Goal: Book appointment/travel/reservation

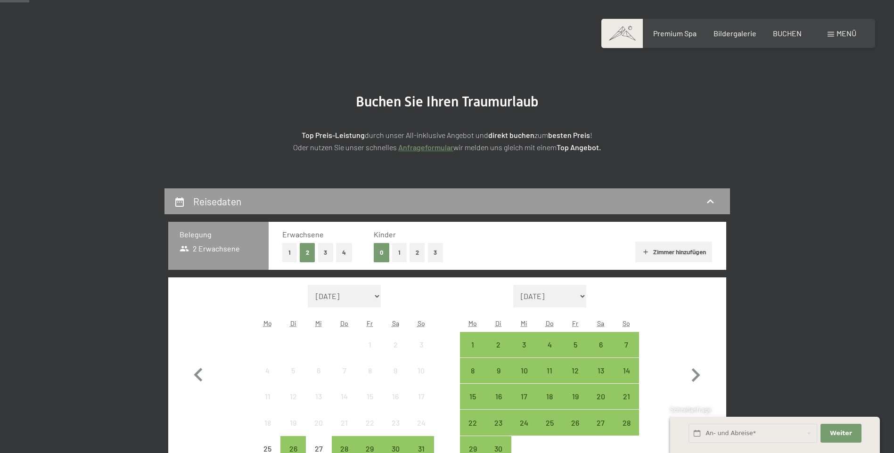
scroll to position [121, 0]
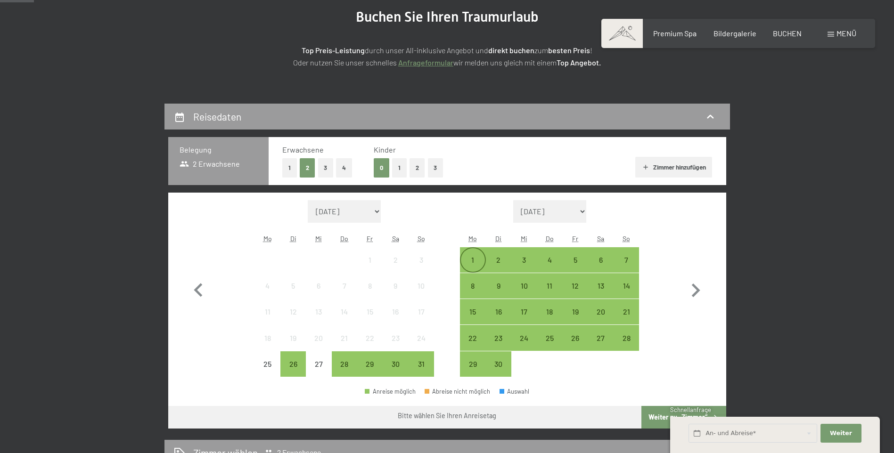
click at [475, 262] on div "1" at bounding box center [473, 268] width 24 height 24
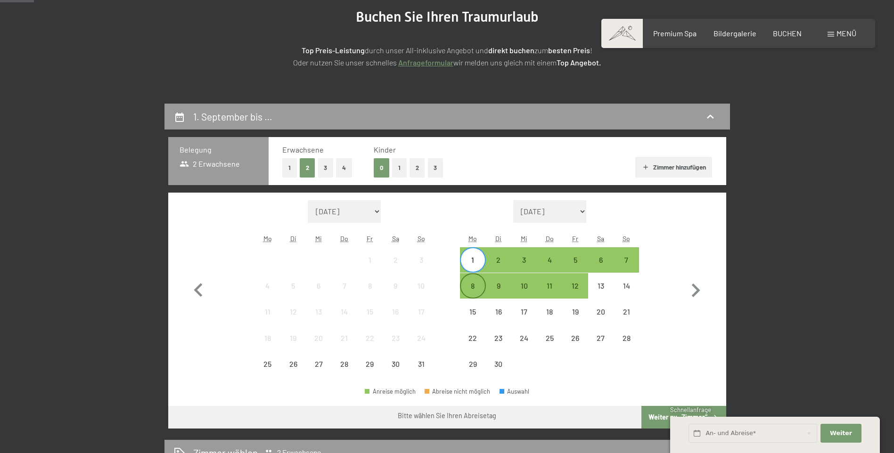
click at [472, 283] on div "8" at bounding box center [473, 294] width 24 height 24
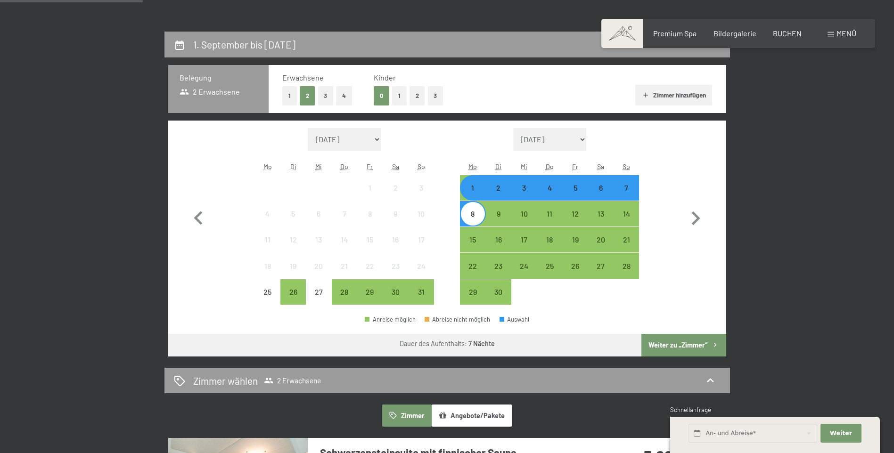
click at [691, 340] on button "Weiter zu „Zimmer“" at bounding box center [683, 345] width 84 height 23
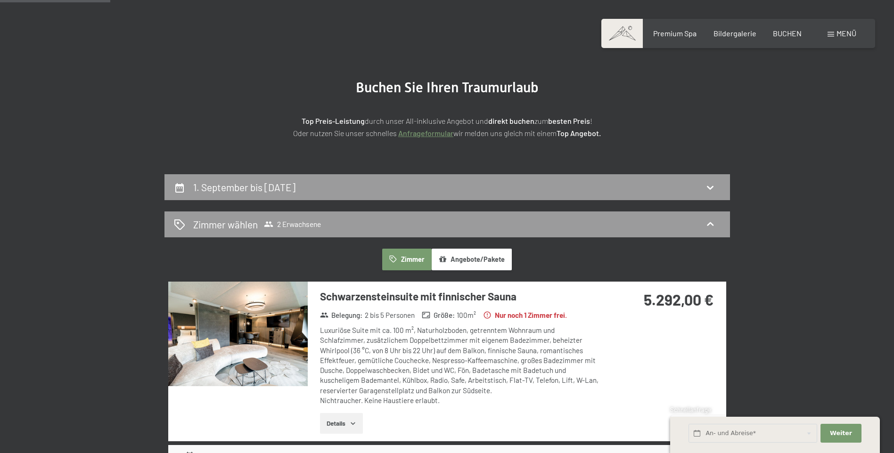
scroll to position [0, 0]
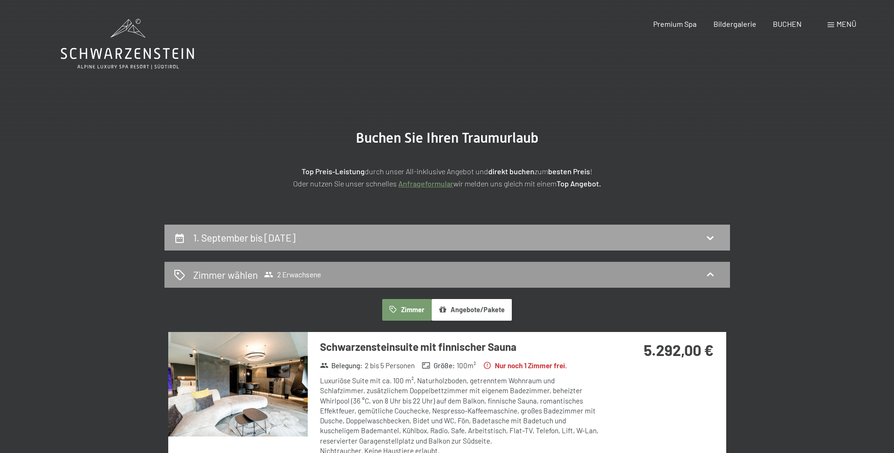
click at [713, 237] on icon at bounding box center [710, 239] width 7 height 4
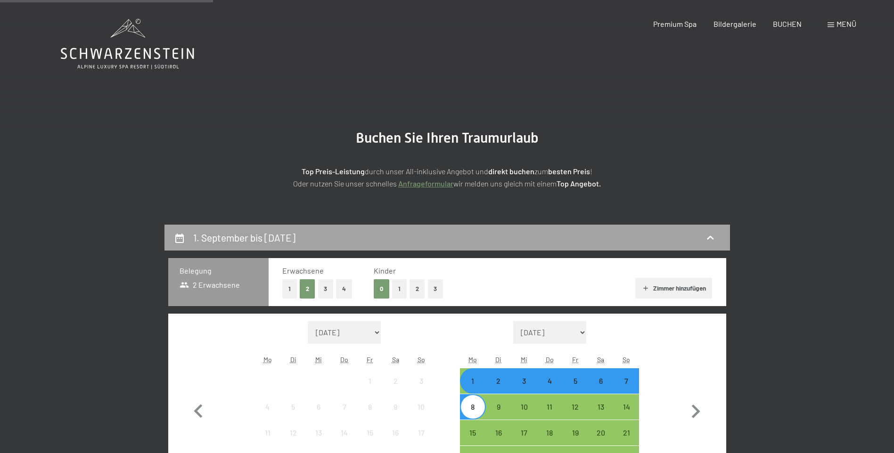
scroll to position [225, 0]
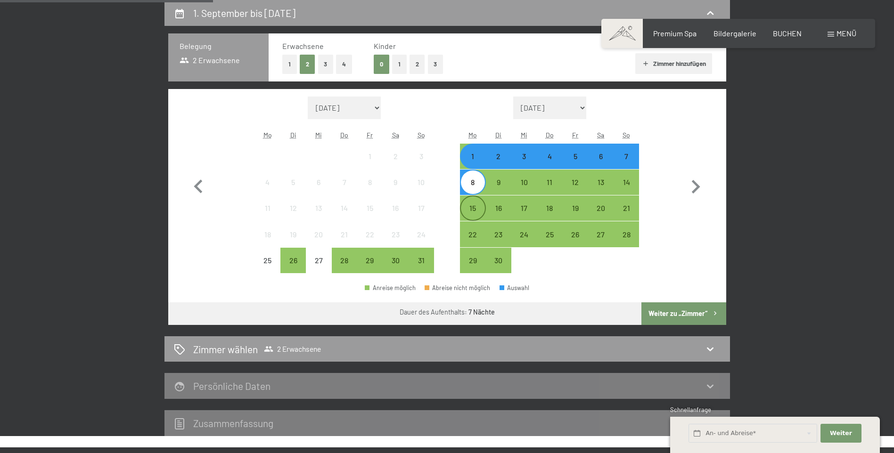
click at [467, 207] on div "15" at bounding box center [473, 217] width 24 height 24
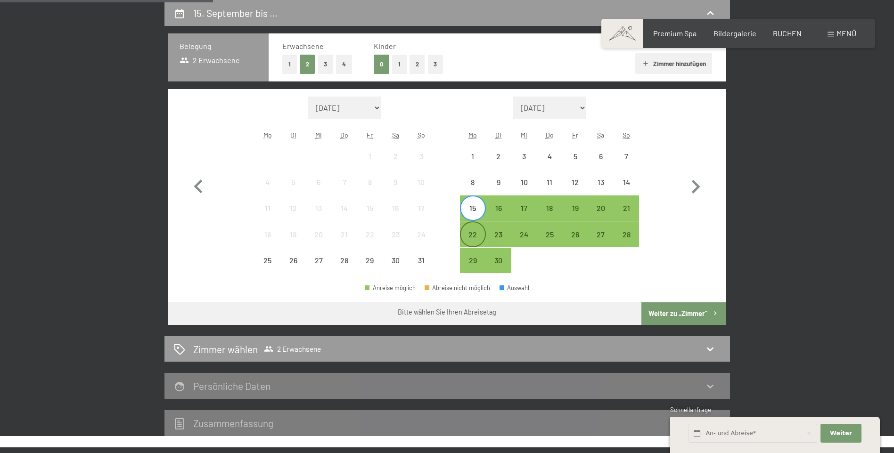
click at [468, 236] on div "22" at bounding box center [473, 243] width 24 height 24
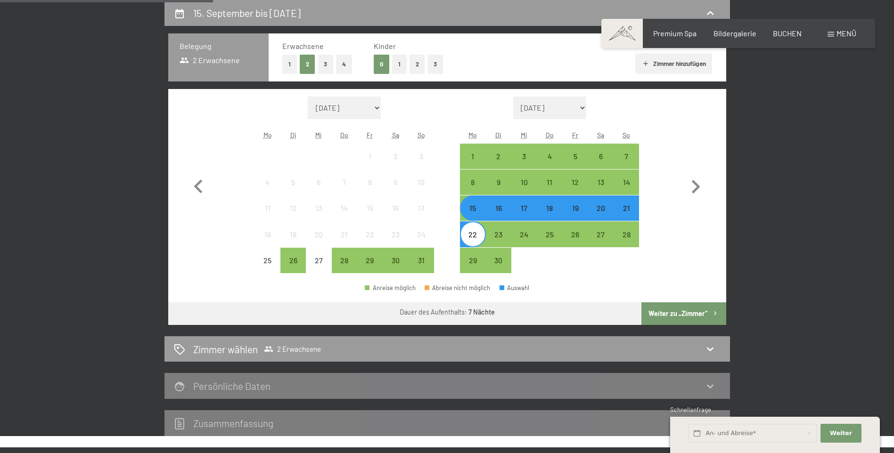
click at [664, 313] on button "Weiter zu „Zimmer“" at bounding box center [683, 314] width 84 height 23
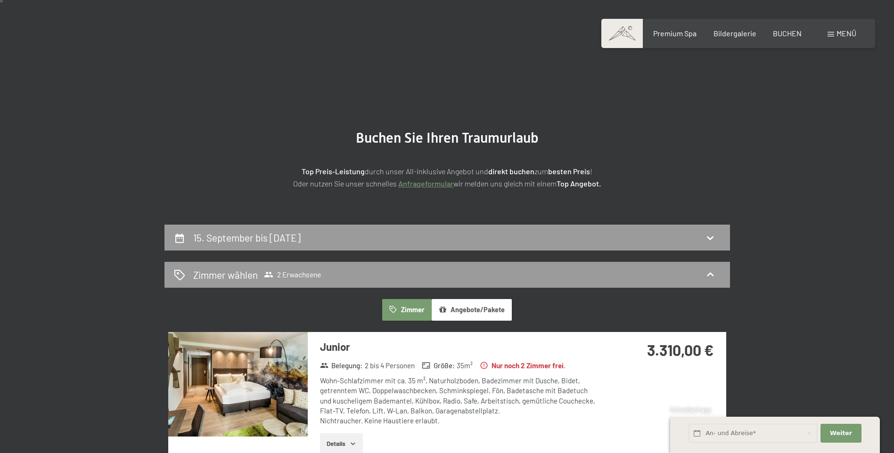
scroll to position [72, 0]
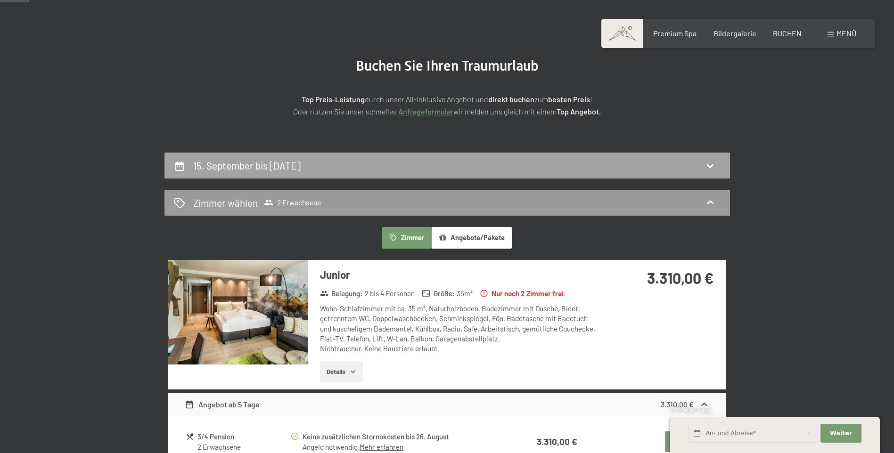
click at [708, 161] on icon at bounding box center [710, 165] width 11 height 11
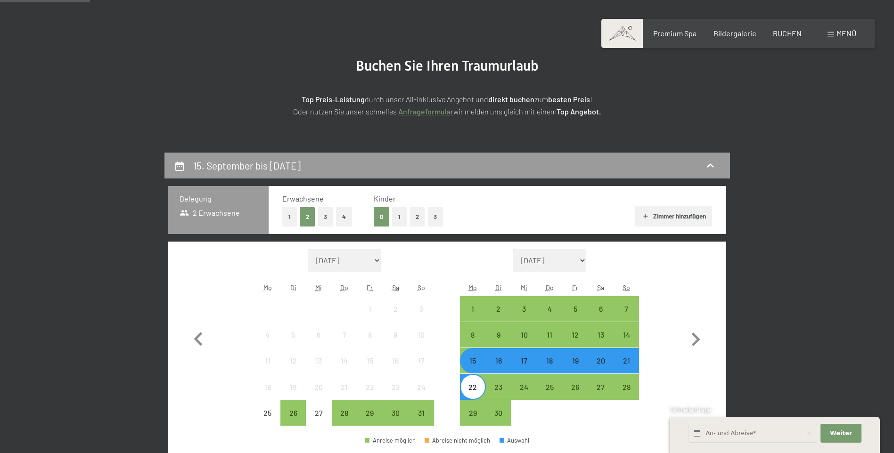
scroll to position [225, 0]
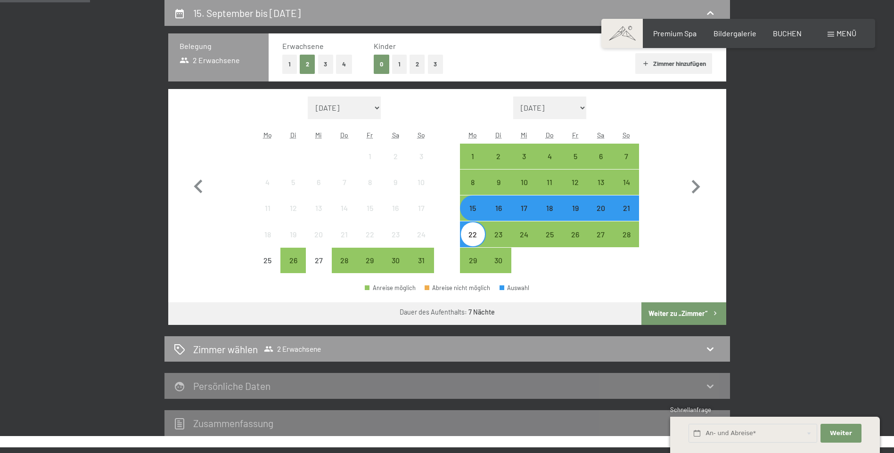
click at [471, 238] on div "22" at bounding box center [473, 243] width 24 height 24
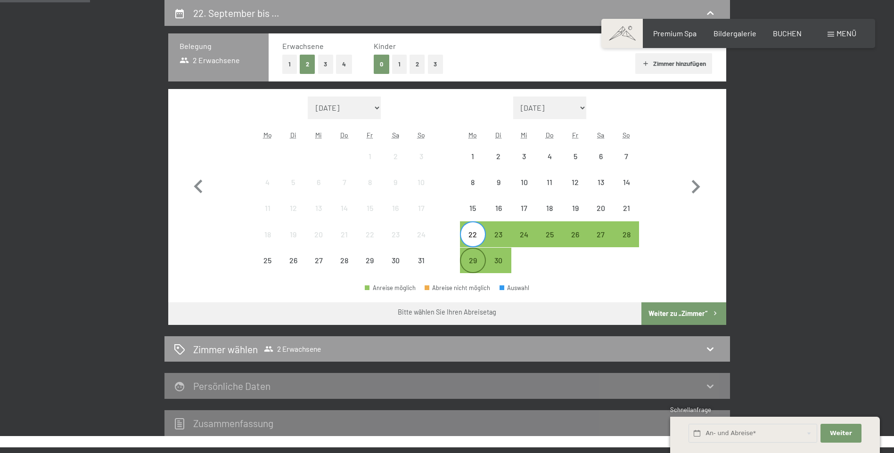
click at [468, 262] on div "29" at bounding box center [473, 269] width 24 height 24
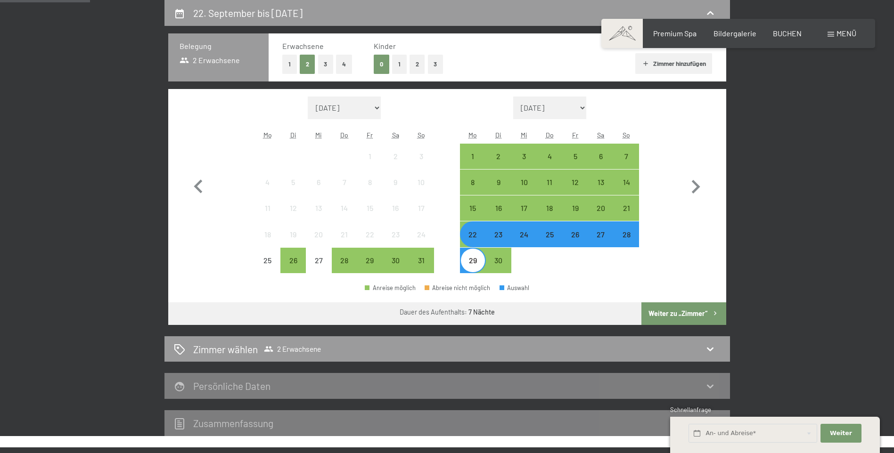
click at [664, 313] on button "Weiter zu „Zimmer“" at bounding box center [683, 314] width 84 height 23
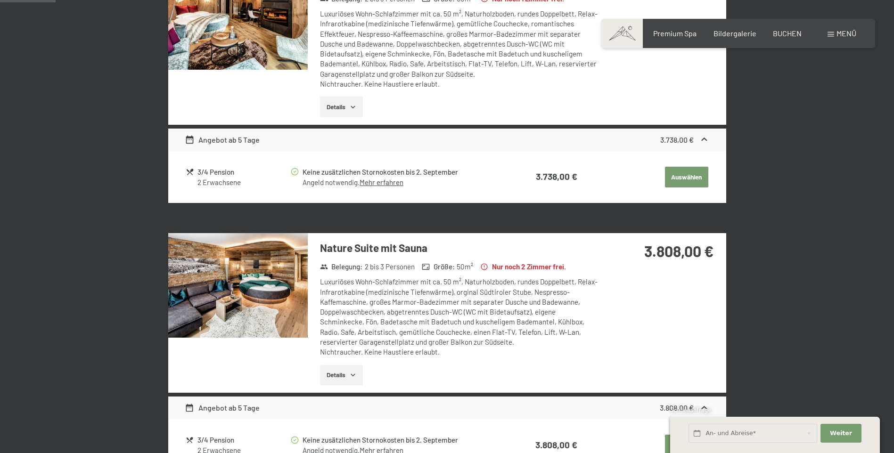
scroll to position [0, 0]
